Goal: Book appointment/travel/reservation

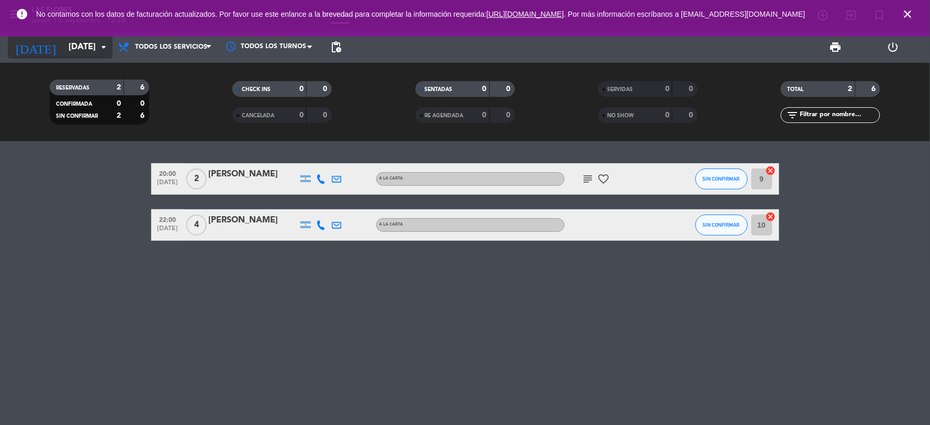
click at [99, 47] on icon "arrow_drop_down" at bounding box center [103, 47] width 13 height 13
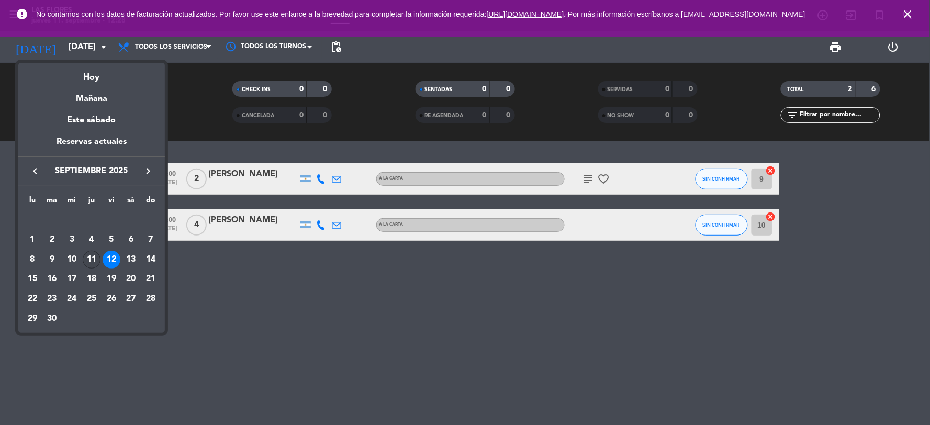
click at [93, 252] on div "11" at bounding box center [92, 260] width 18 height 18
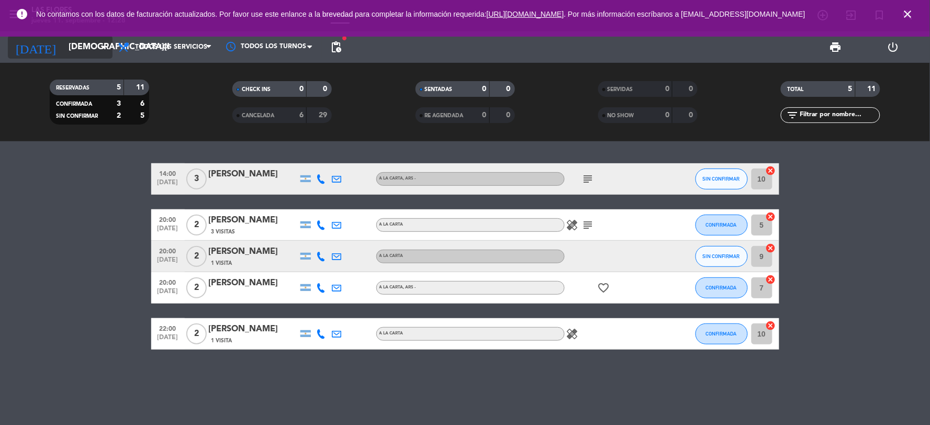
click at [100, 52] on icon "arrow_drop_down" at bounding box center [103, 47] width 13 height 13
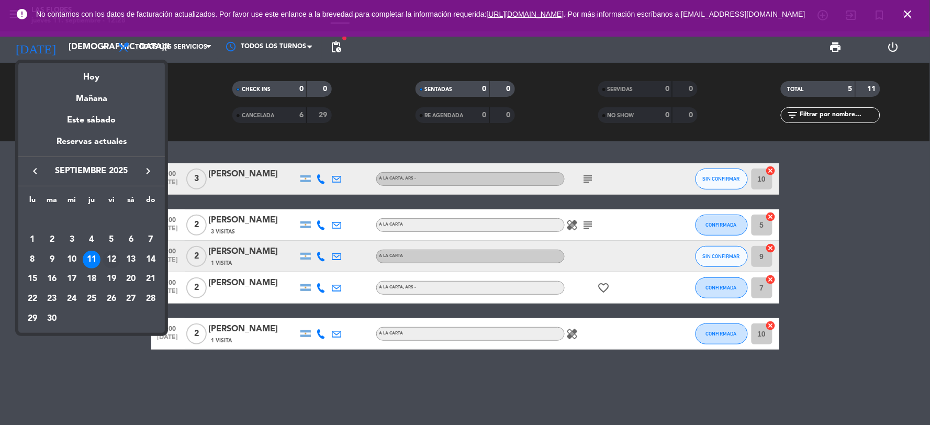
click at [118, 254] on div "12" at bounding box center [112, 260] width 18 height 18
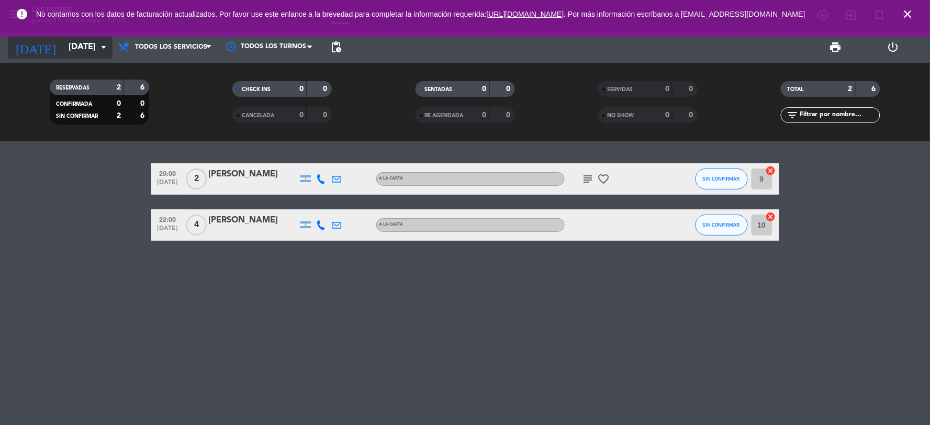
click at [100, 45] on icon "arrow_drop_down" at bounding box center [103, 47] width 13 height 13
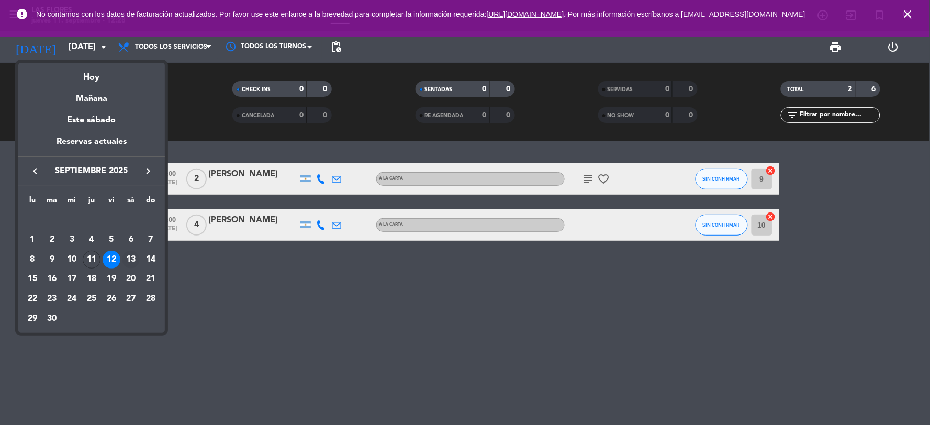
click at [126, 260] on div "13" at bounding box center [131, 260] width 18 height 18
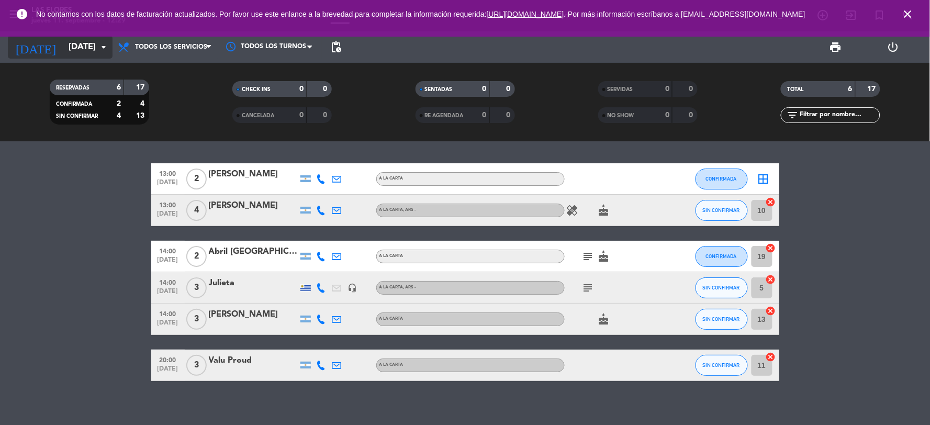
click at [104, 49] on icon "arrow_drop_down" at bounding box center [103, 47] width 13 height 13
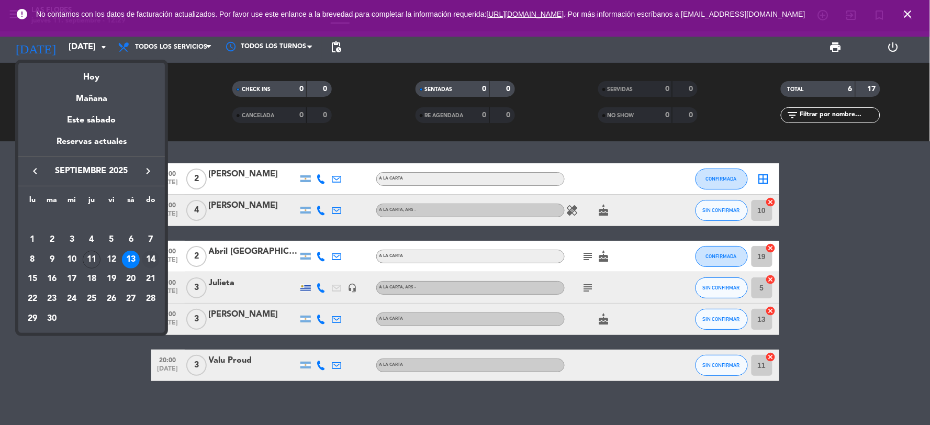
click at [147, 254] on div "14" at bounding box center [151, 260] width 18 height 18
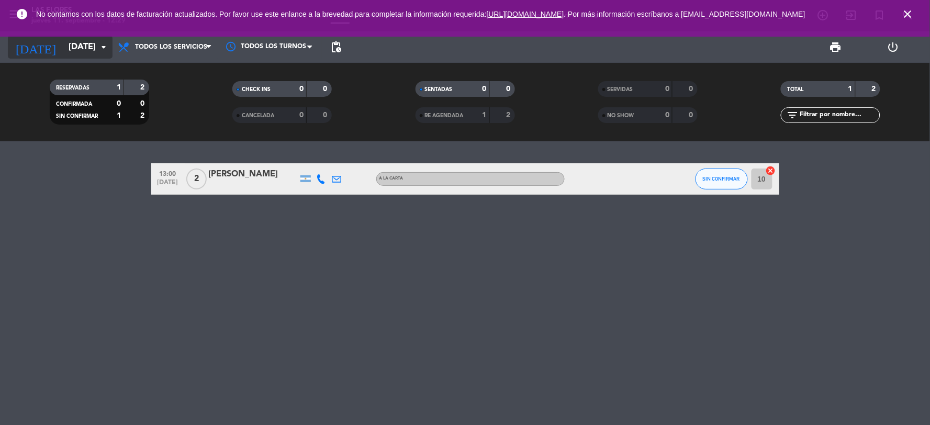
click at [99, 50] on icon "arrow_drop_down" at bounding box center [103, 47] width 13 height 13
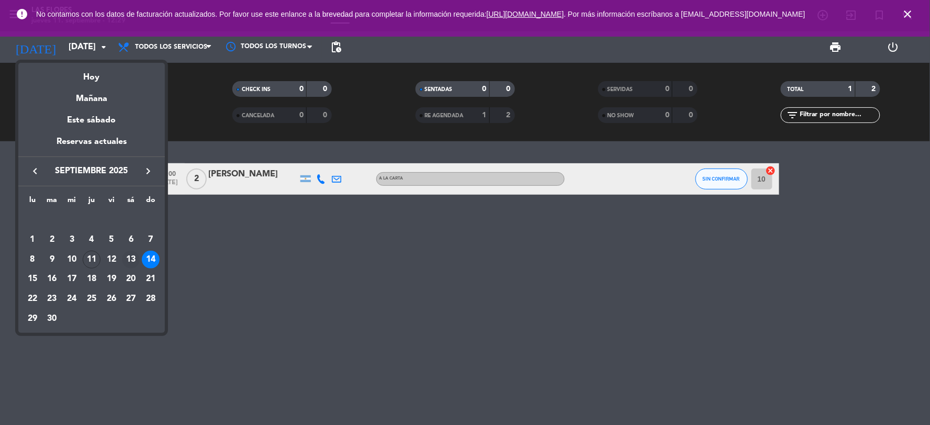
click at [132, 257] on div "13" at bounding box center [131, 260] width 18 height 18
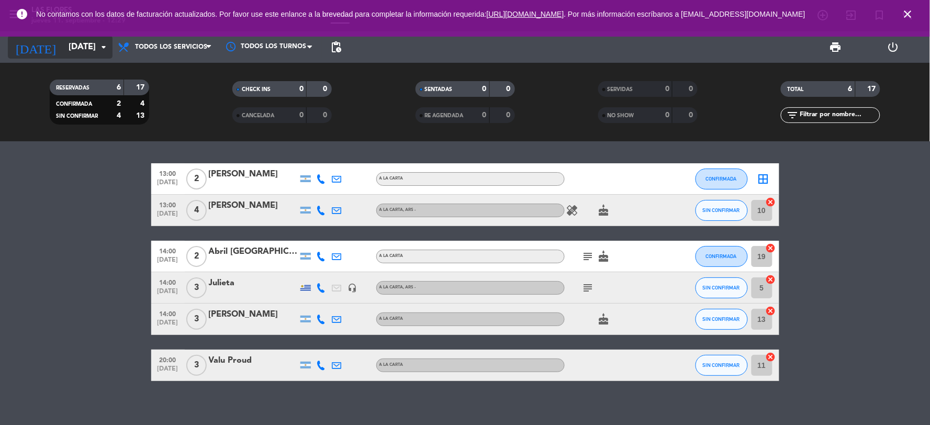
click at [96, 46] on input "[DATE]" at bounding box center [118, 47] width 111 height 20
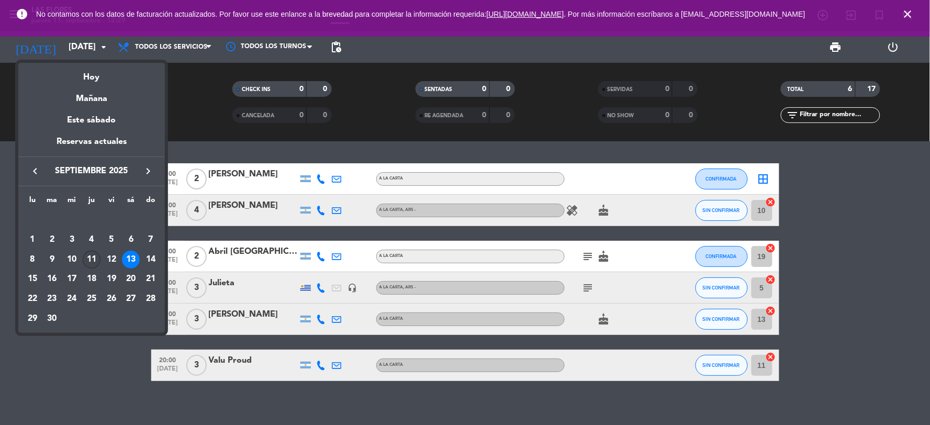
click at [88, 257] on div "11" at bounding box center [92, 260] width 18 height 18
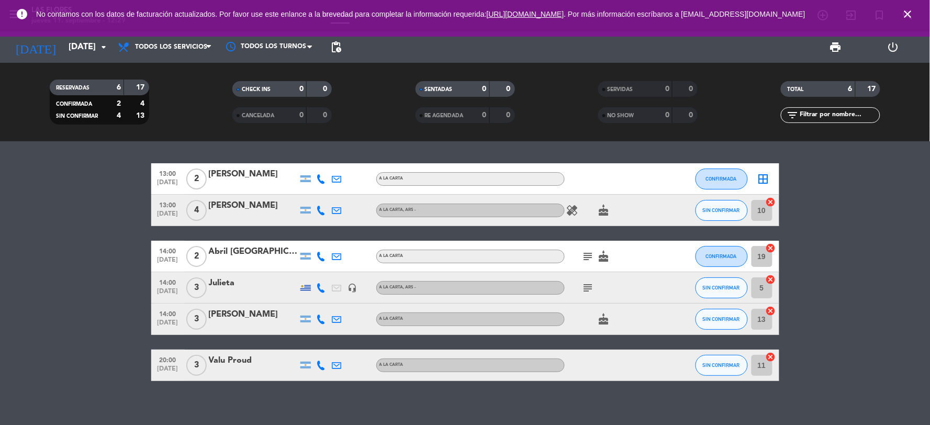
type input "[DEMOGRAPHIC_DATA][DATE]"
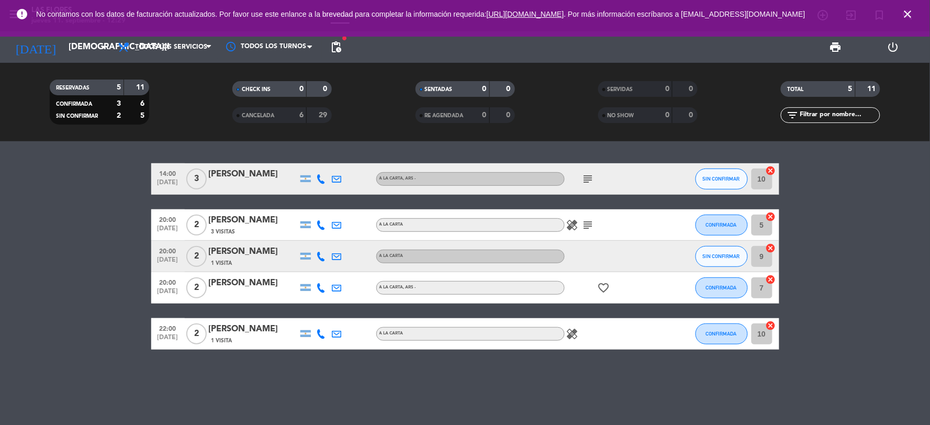
click at [573, 223] on icon "healing" at bounding box center [572, 225] width 13 height 13
click at [583, 242] on div at bounding box center [612, 256] width 94 height 31
click at [576, 328] on icon "healing" at bounding box center [572, 334] width 13 height 13
click at [576, 329] on icon "healing" at bounding box center [572, 334] width 13 height 13
click at [486, 377] on div "14:00 [DATE] 3 [PERSON_NAME] A LA CARTA , ARS - subject SIN CONFIRMAR 10 cancel…" at bounding box center [465, 283] width 930 height 284
